Goal: Transaction & Acquisition: Purchase product/service

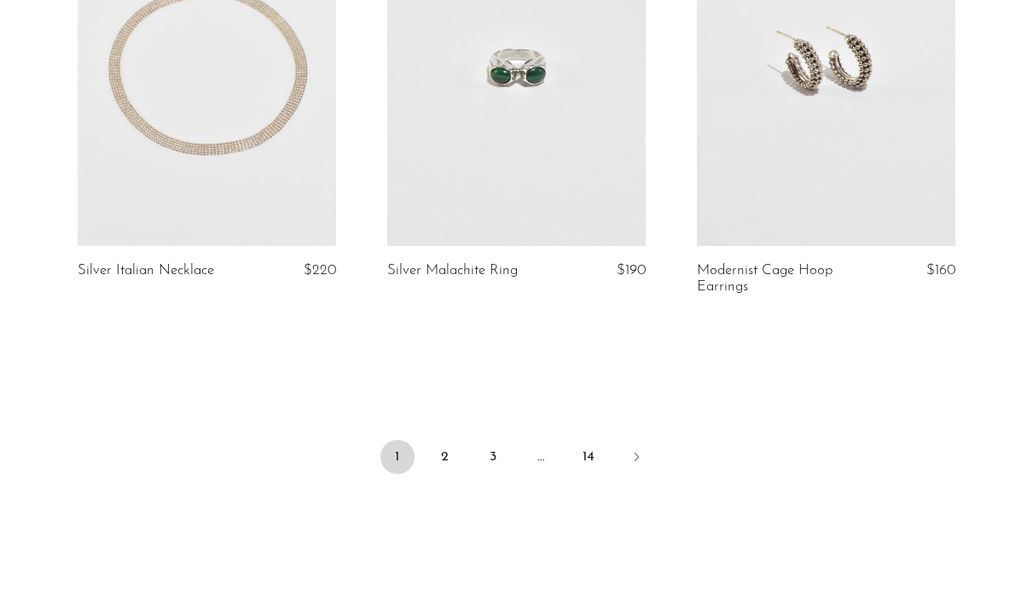
scroll to position [5290, 0]
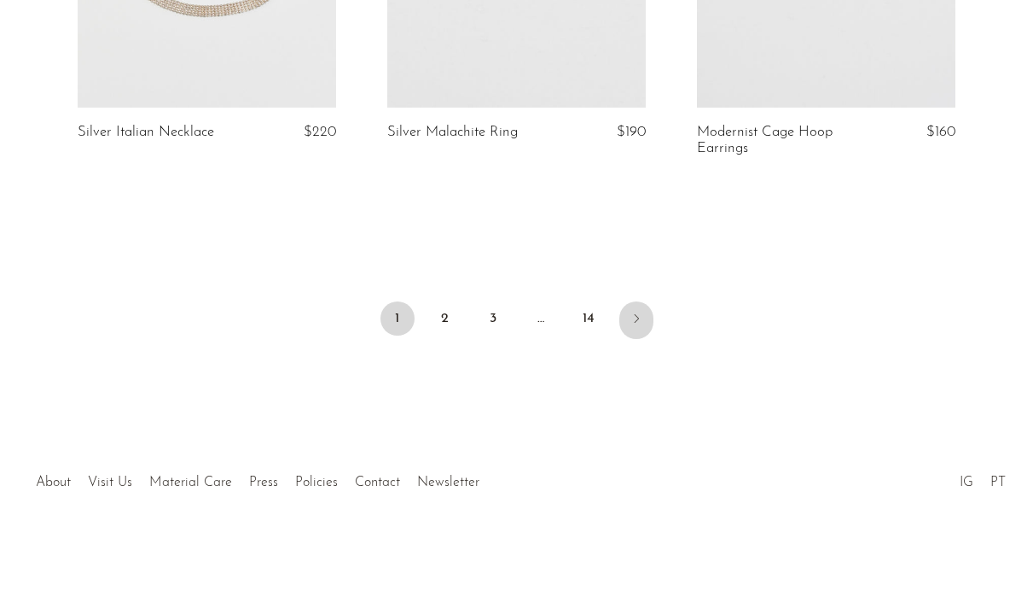
click at [634, 303] on link "Next" at bounding box center [637, 320] width 34 height 38
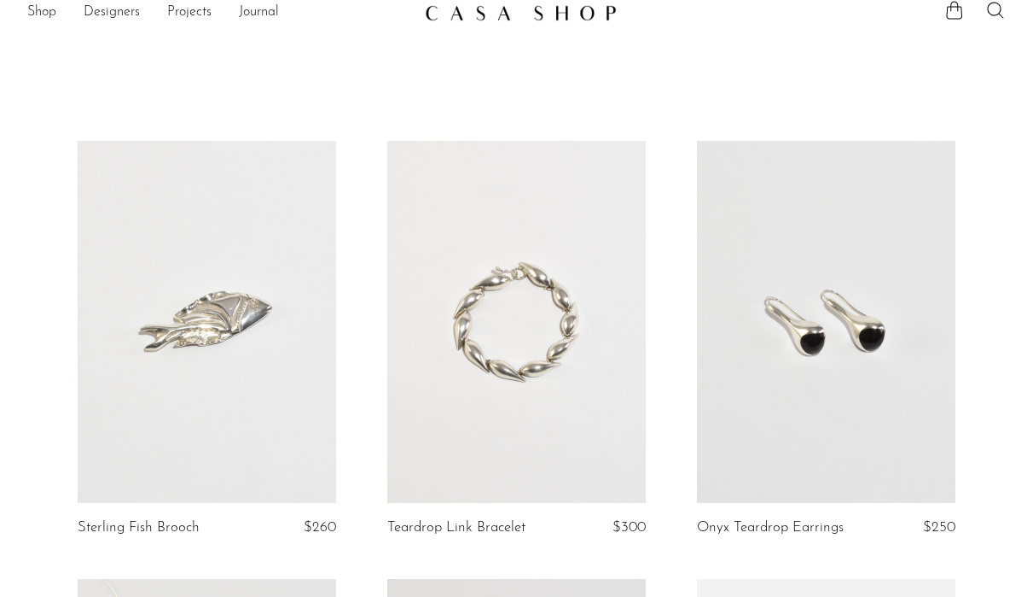
scroll to position [0, 0]
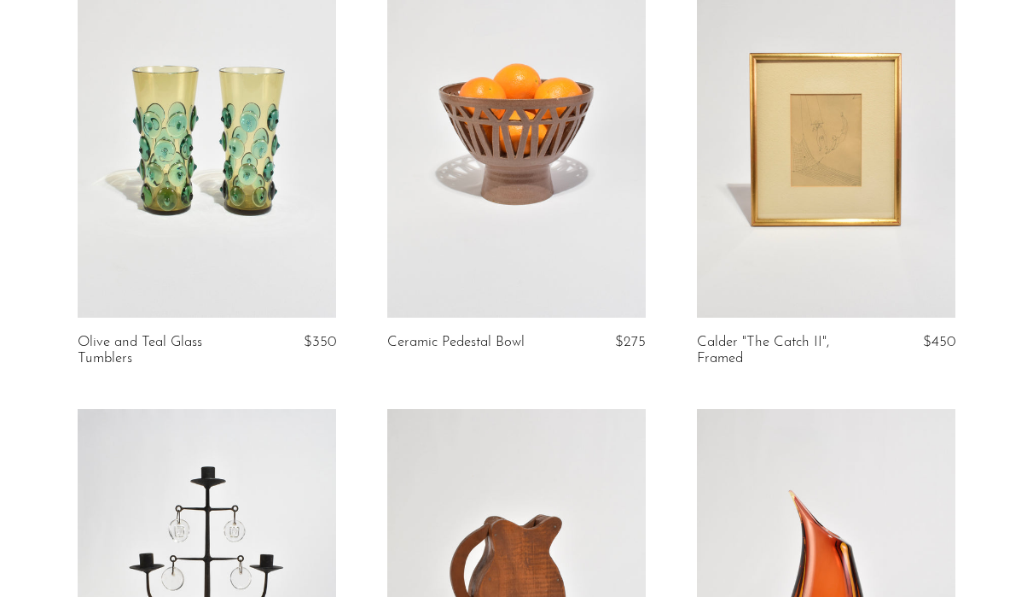
scroll to position [201, 0]
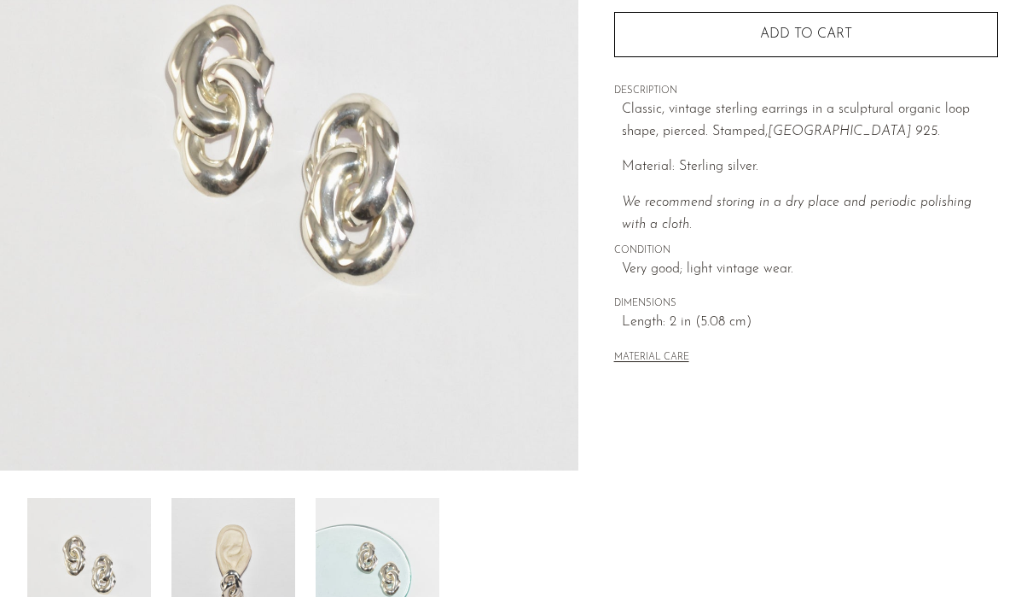
scroll to position [515, 0]
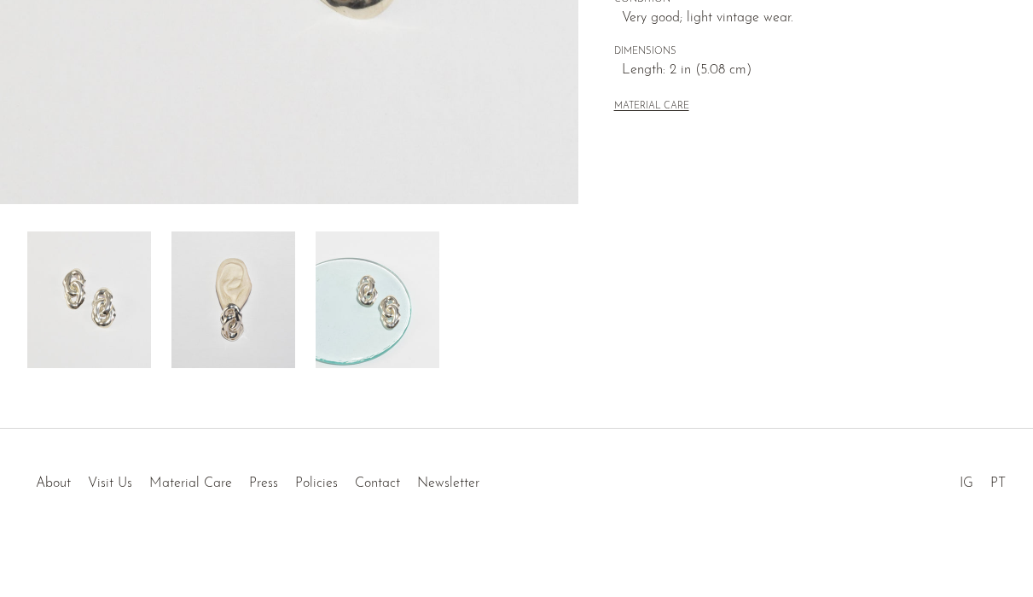
click at [231, 318] on img at bounding box center [234, 299] width 124 height 137
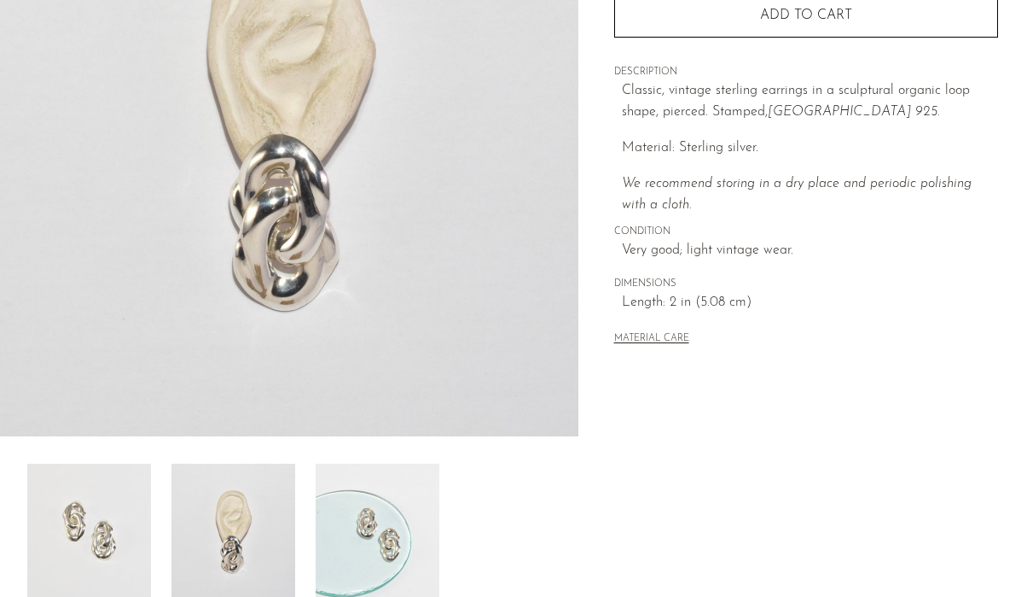
scroll to position [278, 0]
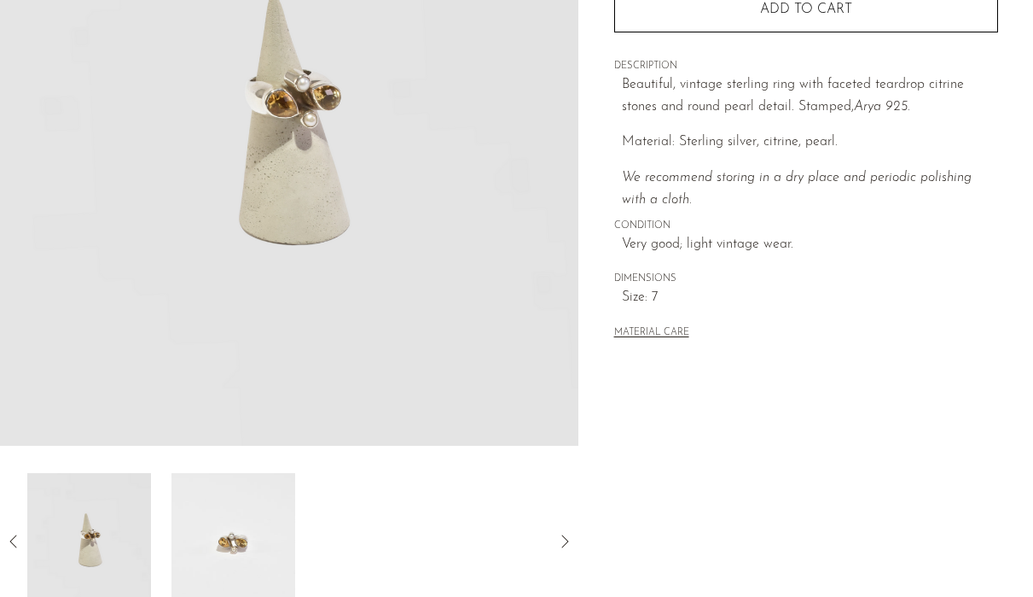
scroll to position [273, 0]
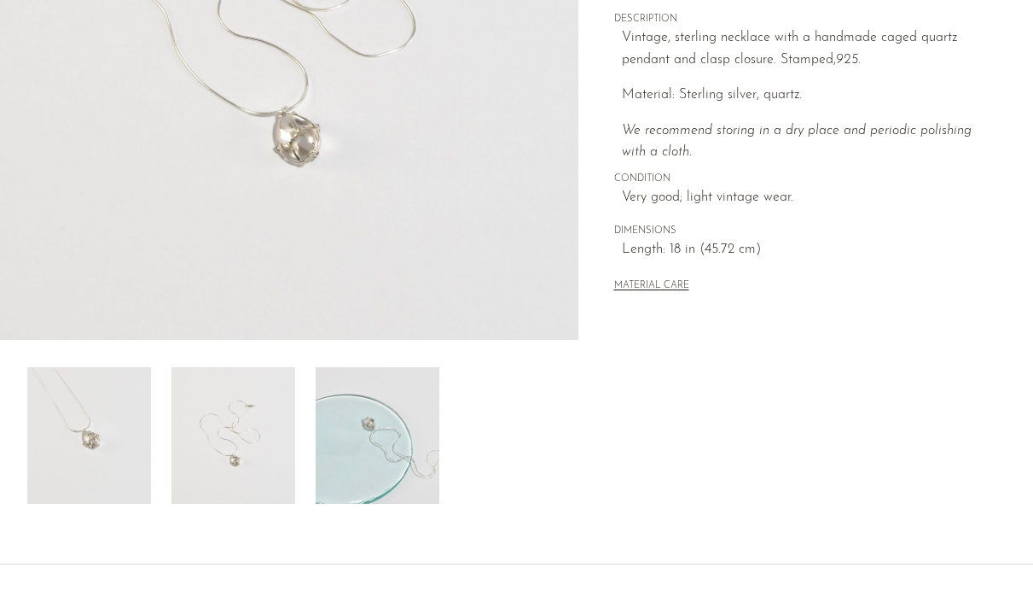
scroll to position [378, 0]
click at [377, 428] on img at bounding box center [378, 436] width 124 height 137
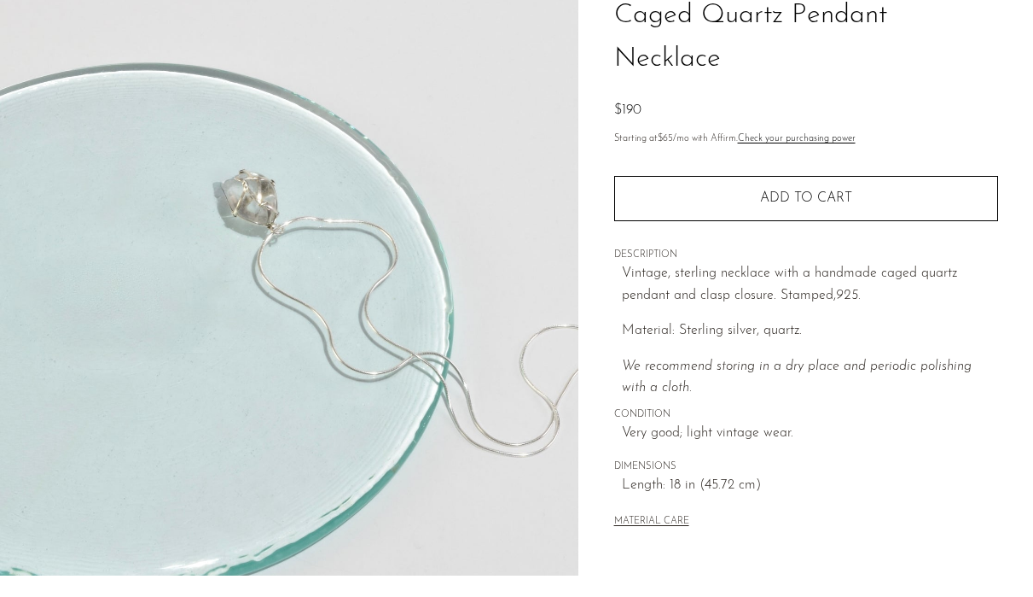
scroll to position [142, 0]
